Goal: Find specific page/section: Find specific page/section

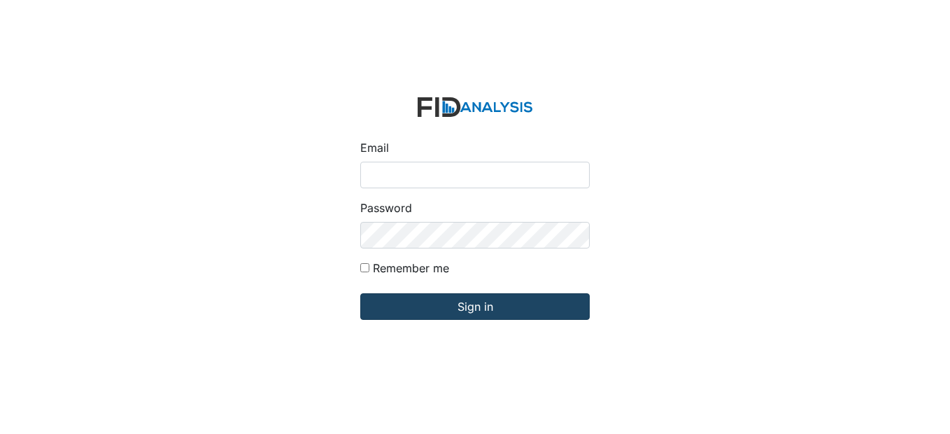
type input "[EMAIL_ADDRESS][DOMAIN_NAME]"
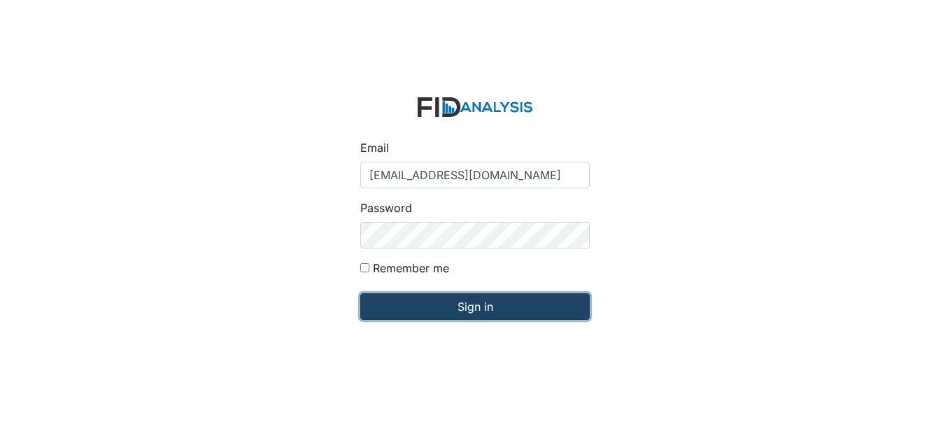
click at [454, 308] on input "Sign in" at bounding box center [475, 306] width 230 height 27
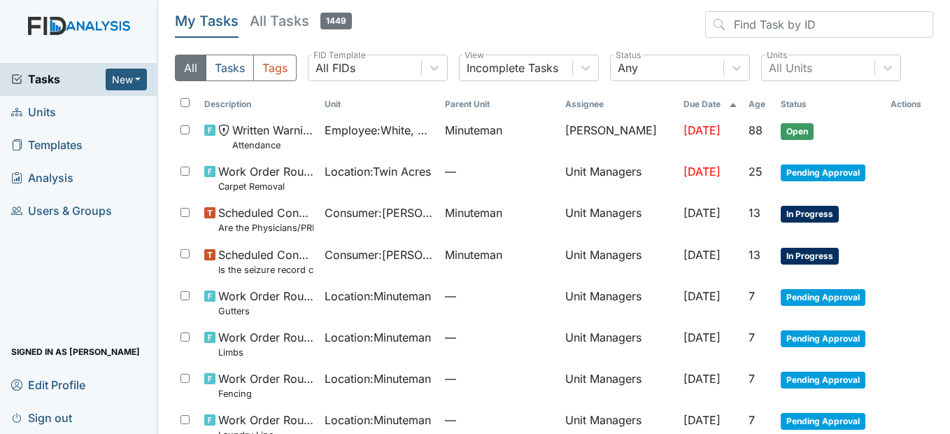
click at [62, 113] on link "Units" at bounding box center [79, 112] width 158 height 33
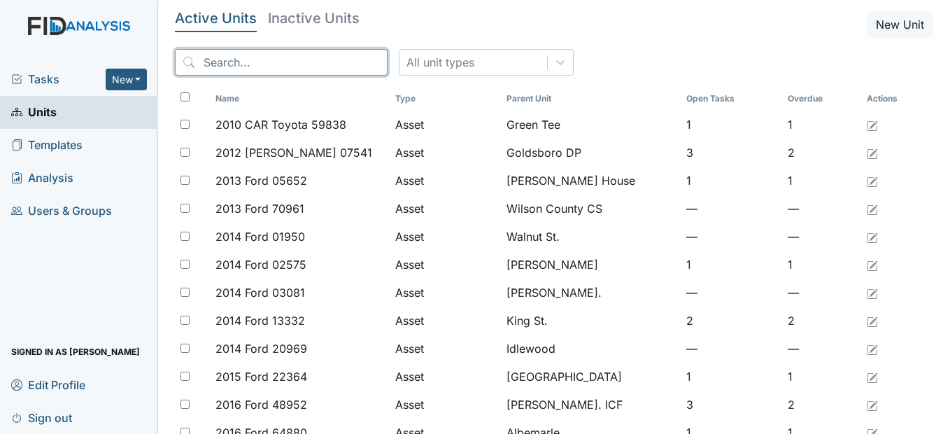
click at [236, 57] on input "search" at bounding box center [281, 62] width 213 height 27
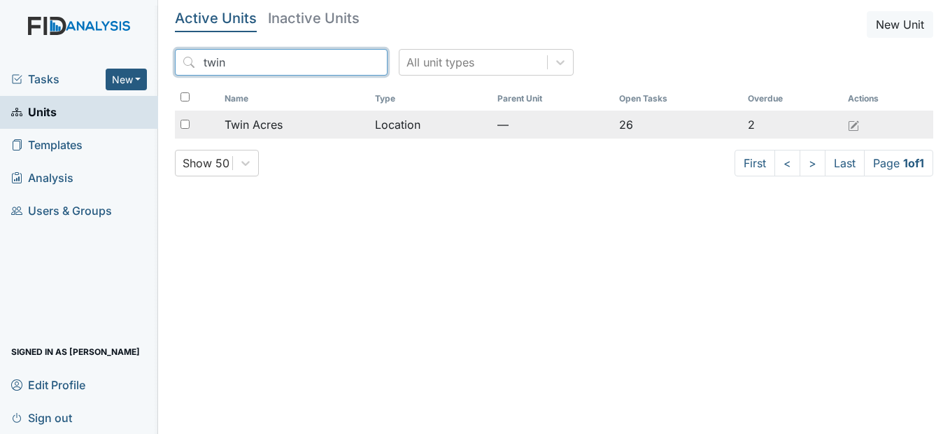
type input "twin"
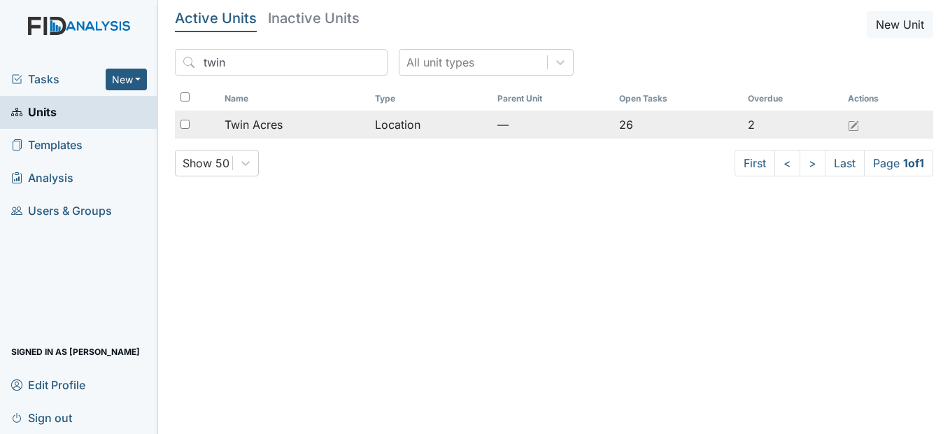
click at [255, 119] on span "Twin Acres" at bounding box center [254, 124] width 58 height 17
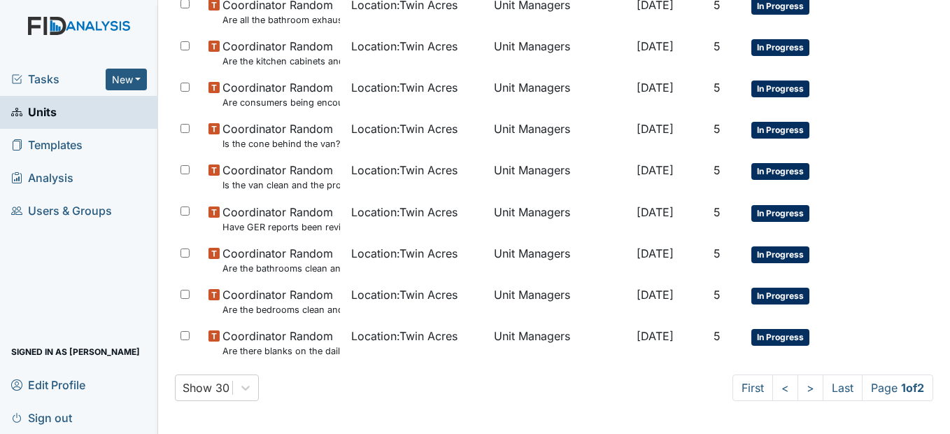
scroll to position [980, 0]
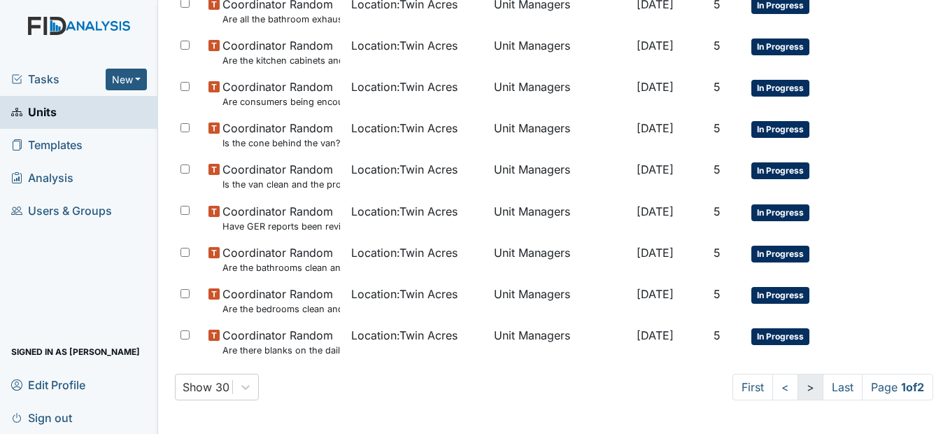
click at [798, 388] on link ">" at bounding box center [811, 387] width 26 height 27
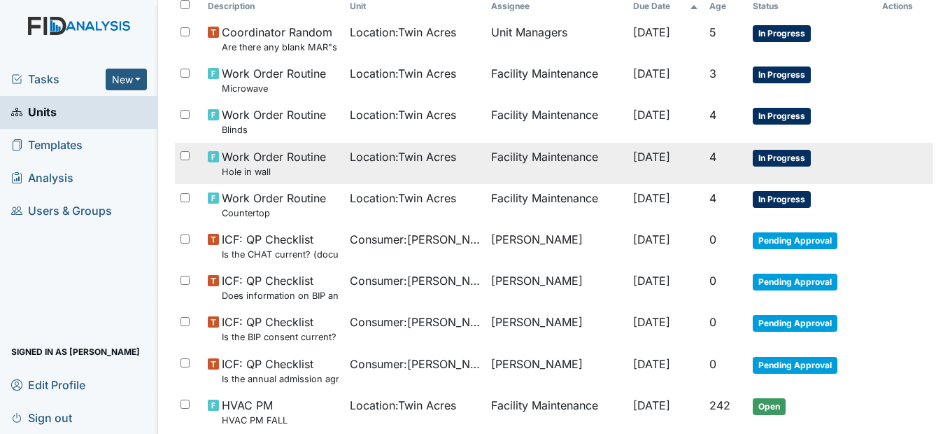
scroll to position [237, 0]
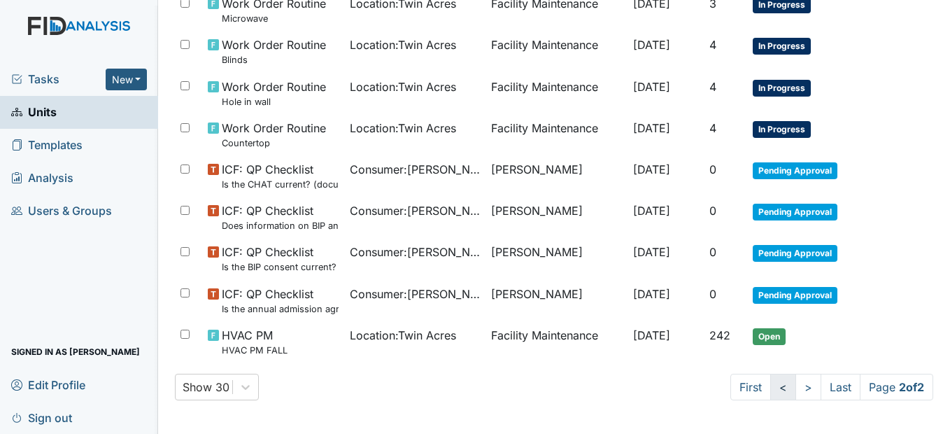
click at [771, 384] on link "<" at bounding box center [784, 387] width 26 height 27
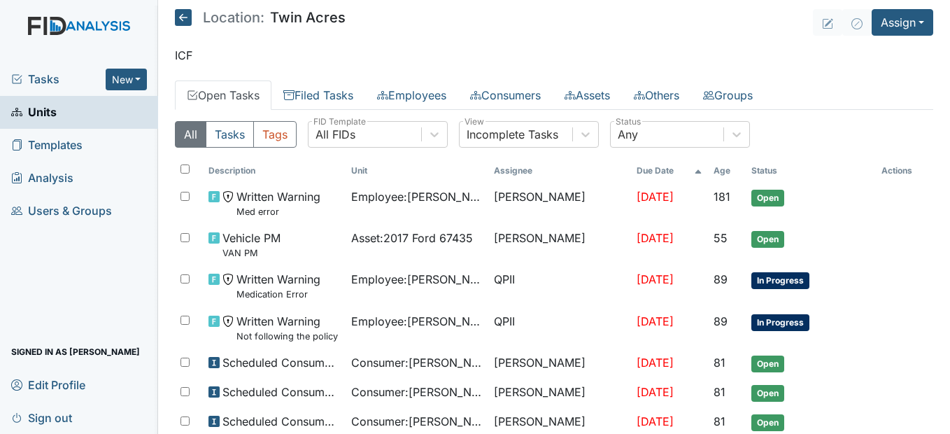
scroll to position [0, 0]
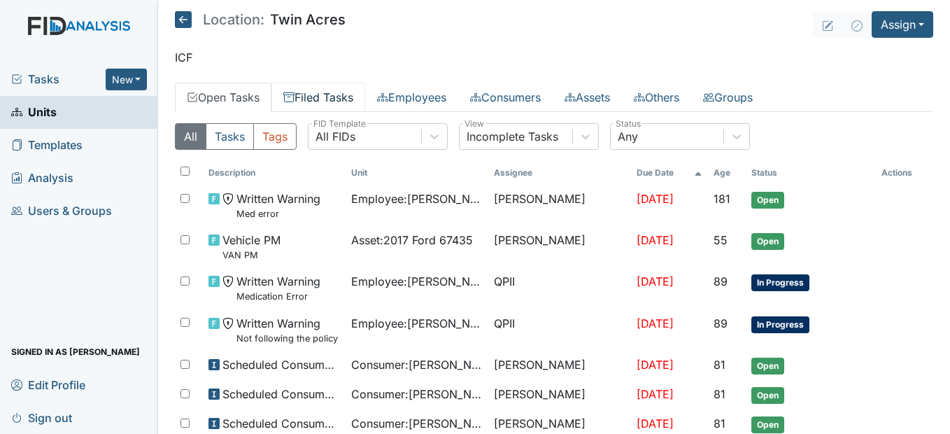
click at [330, 90] on link "Filed Tasks" at bounding box center [319, 97] width 94 height 29
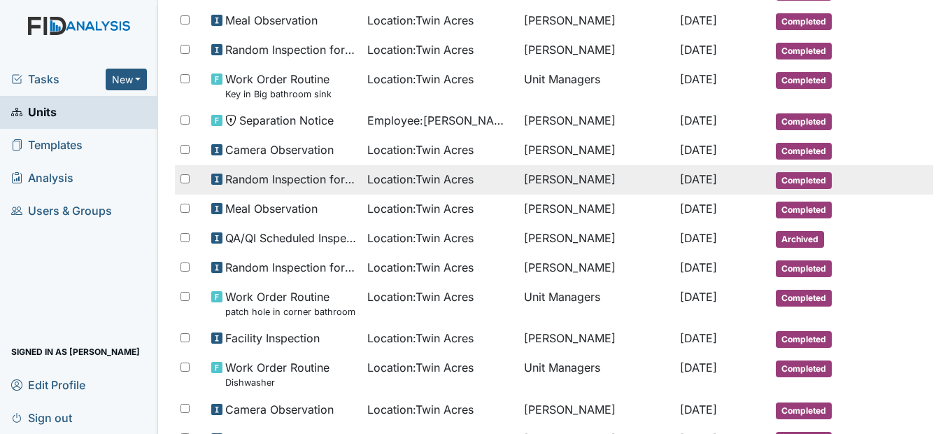
scroll to position [350, 0]
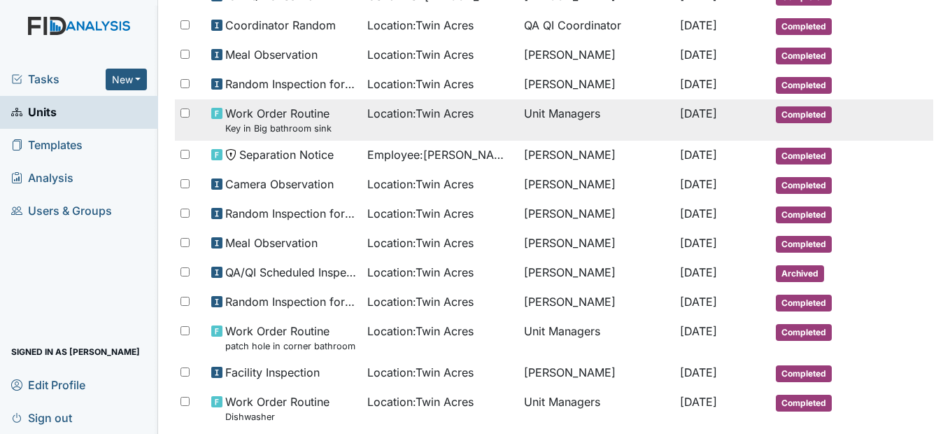
click at [318, 126] on small "Key in Big bathroom sink" at bounding box center [278, 128] width 106 height 13
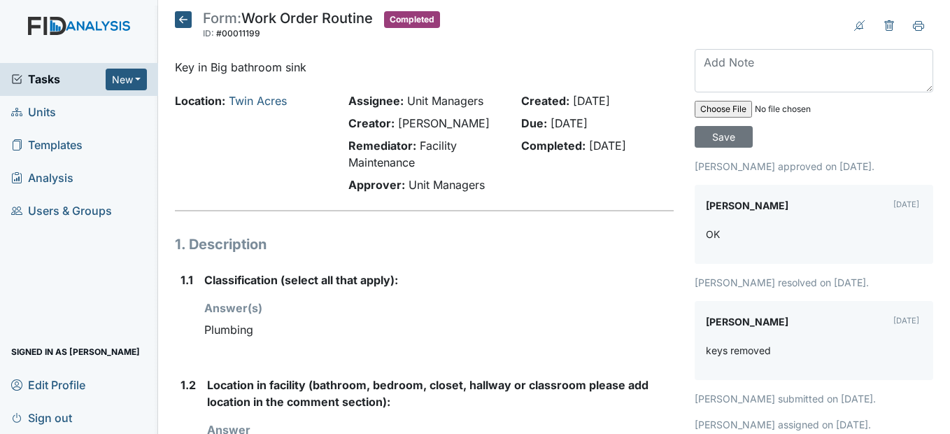
click at [178, 21] on icon at bounding box center [183, 19] width 17 height 17
